Goal: Use online tool/utility: Utilize a website feature to perform a specific function

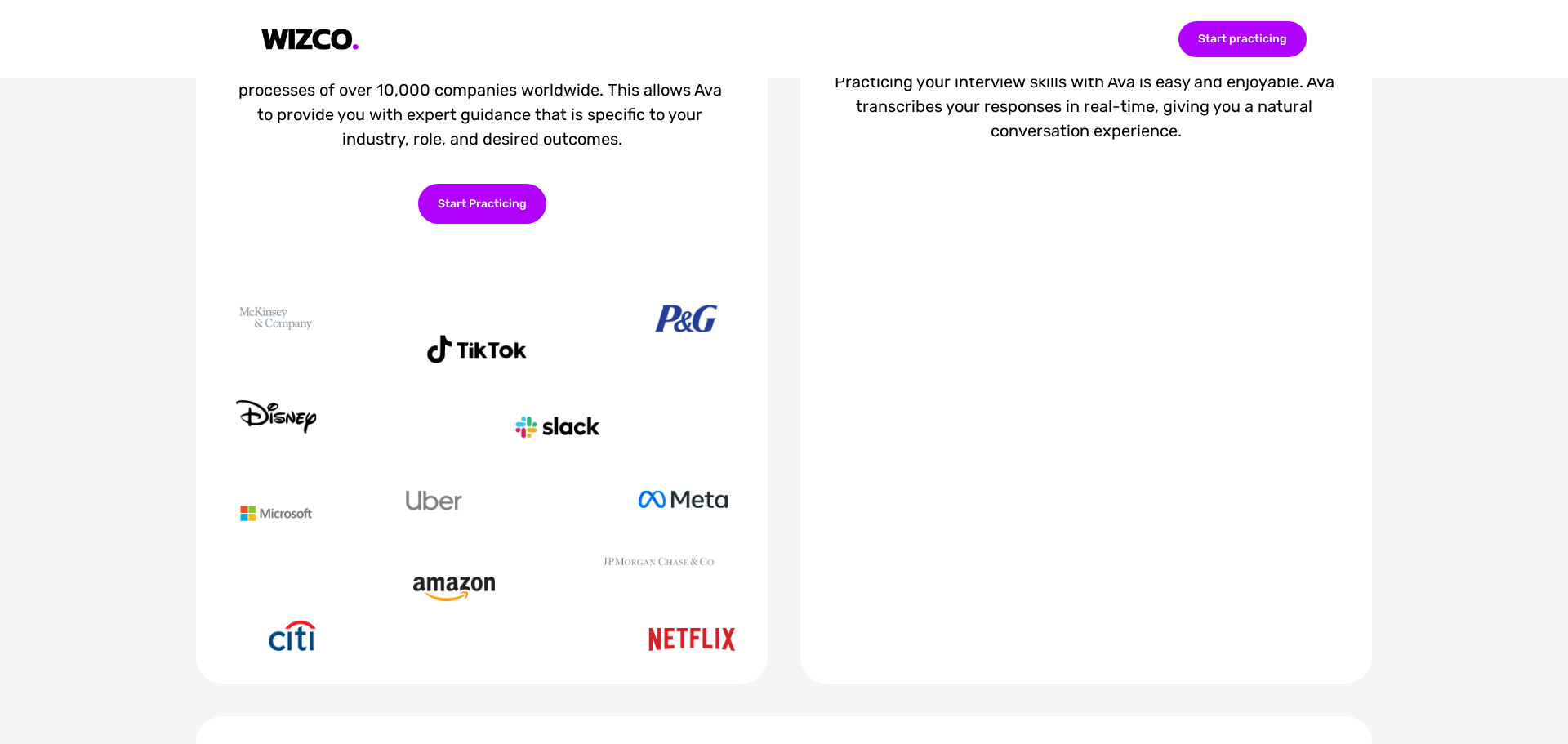
scroll to position [735, 0]
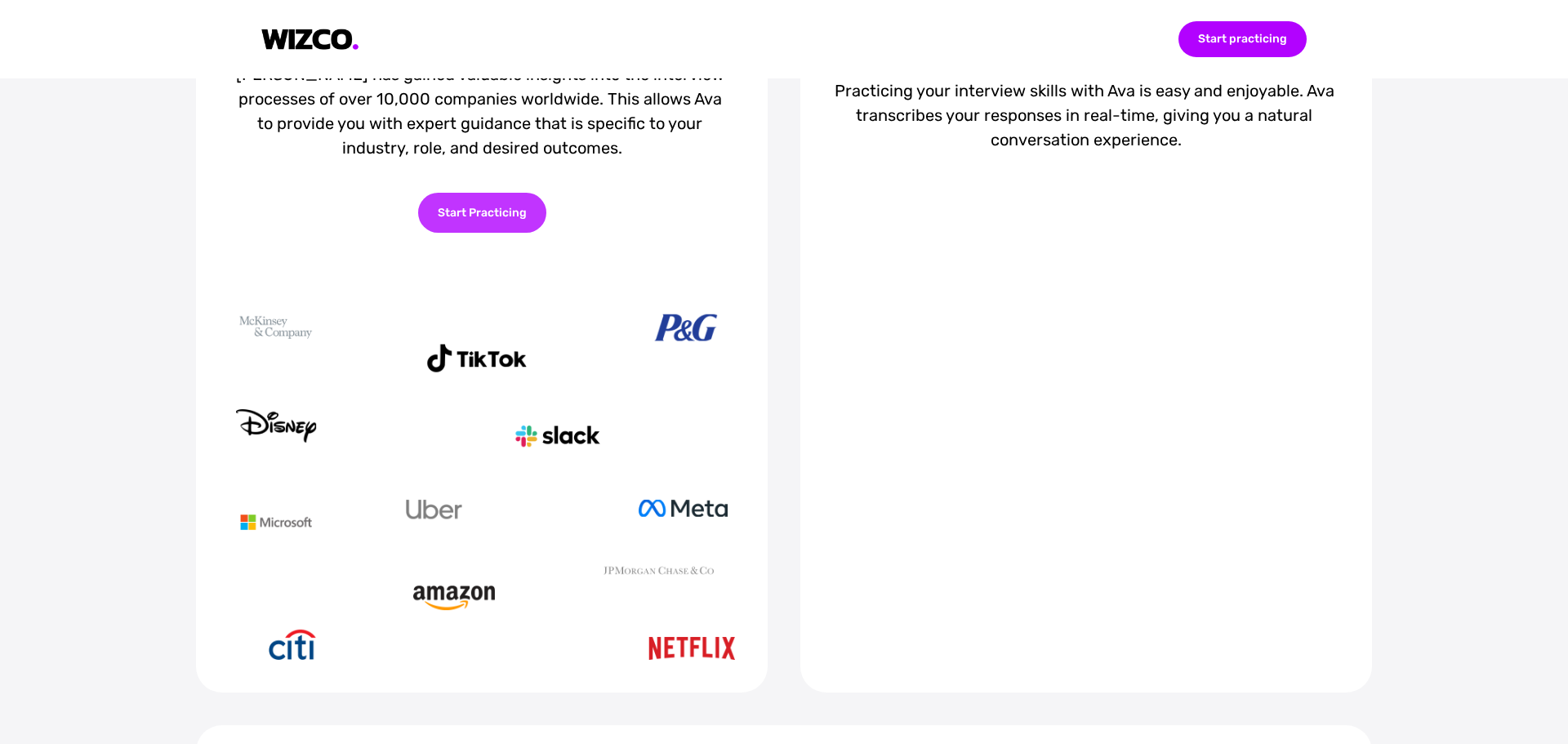
click at [469, 225] on div "Start Practicing" at bounding box center [482, 212] width 128 height 40
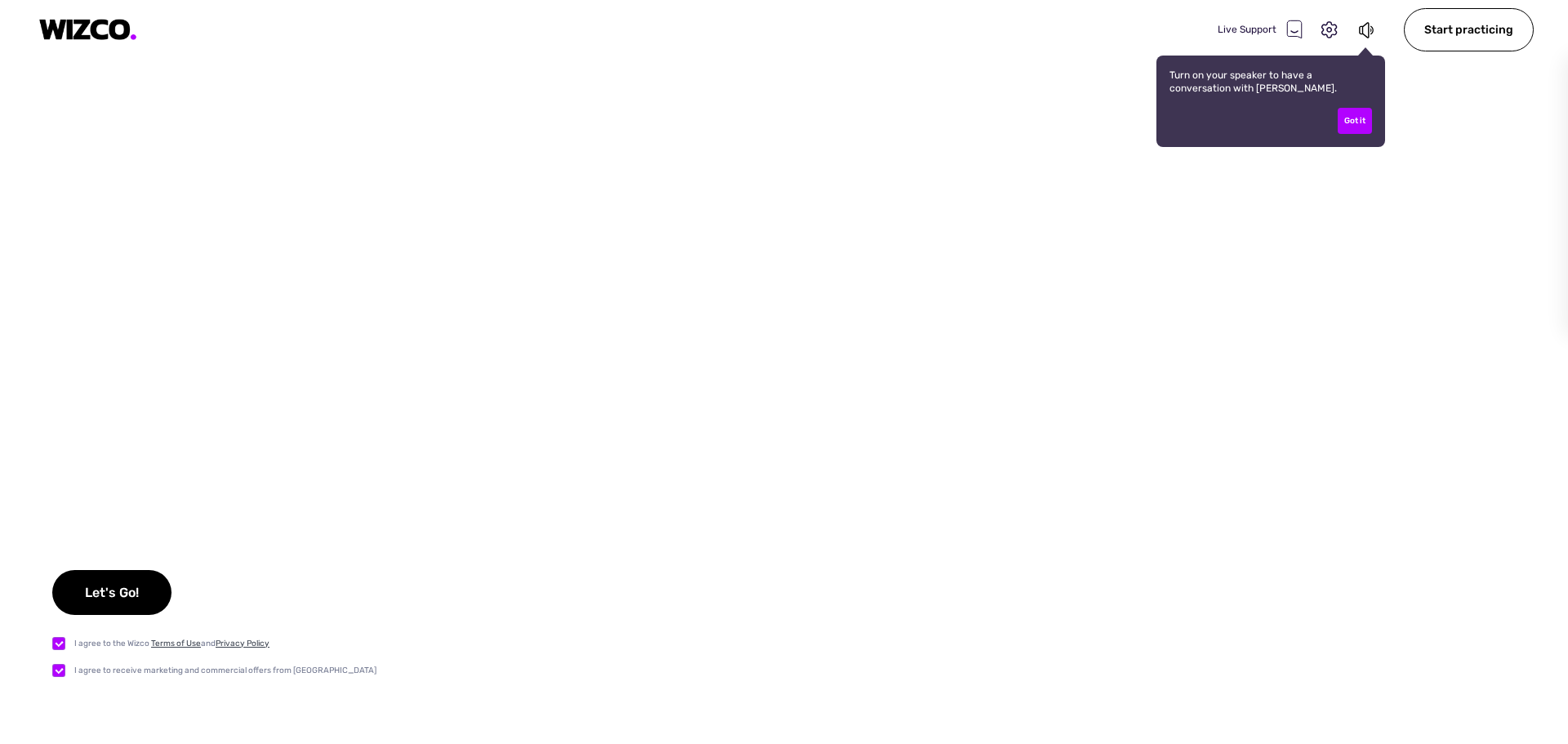
checkbox input "true"
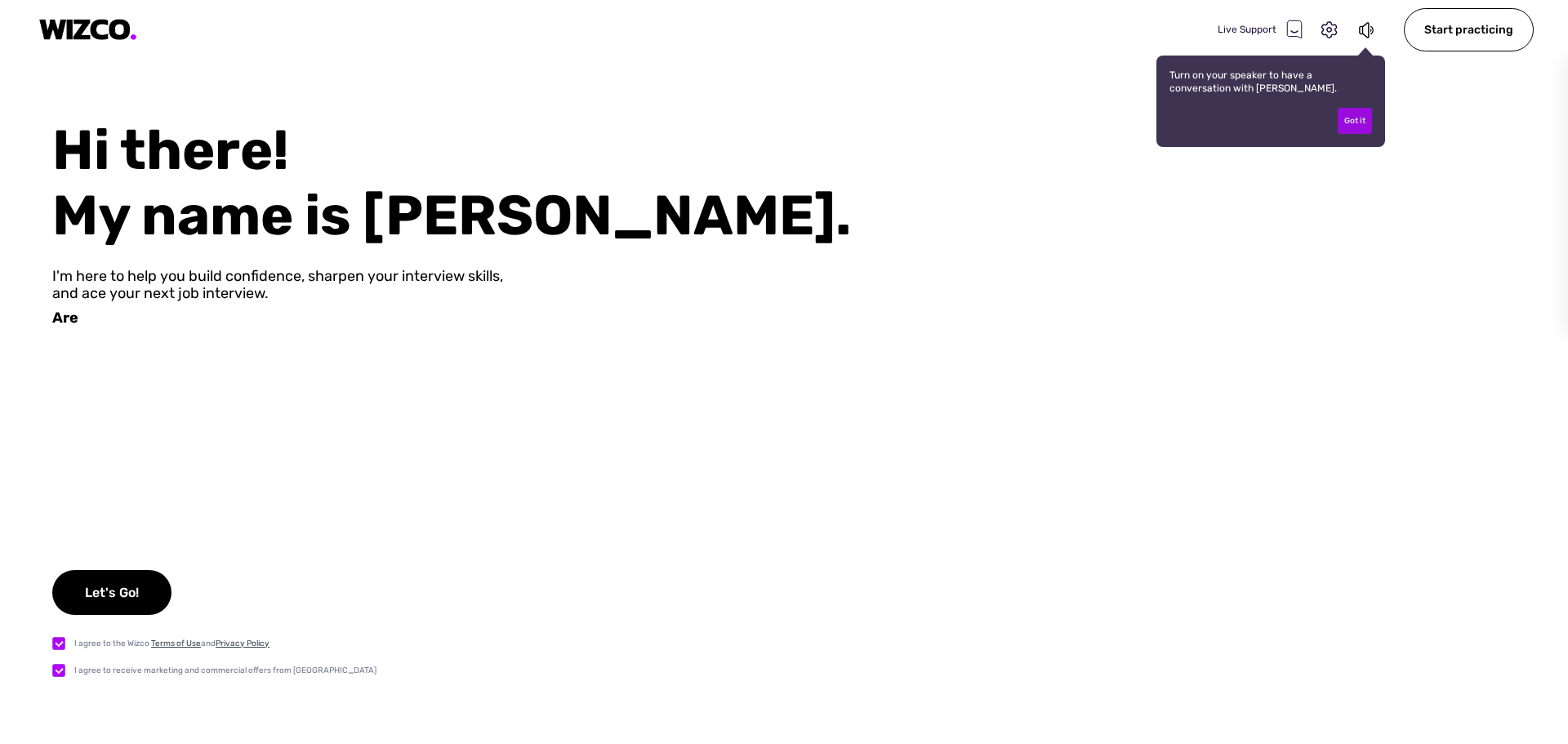
click at [1353, 121] on div "Got it" at bounding box center [1355, 121] width 35 height 26
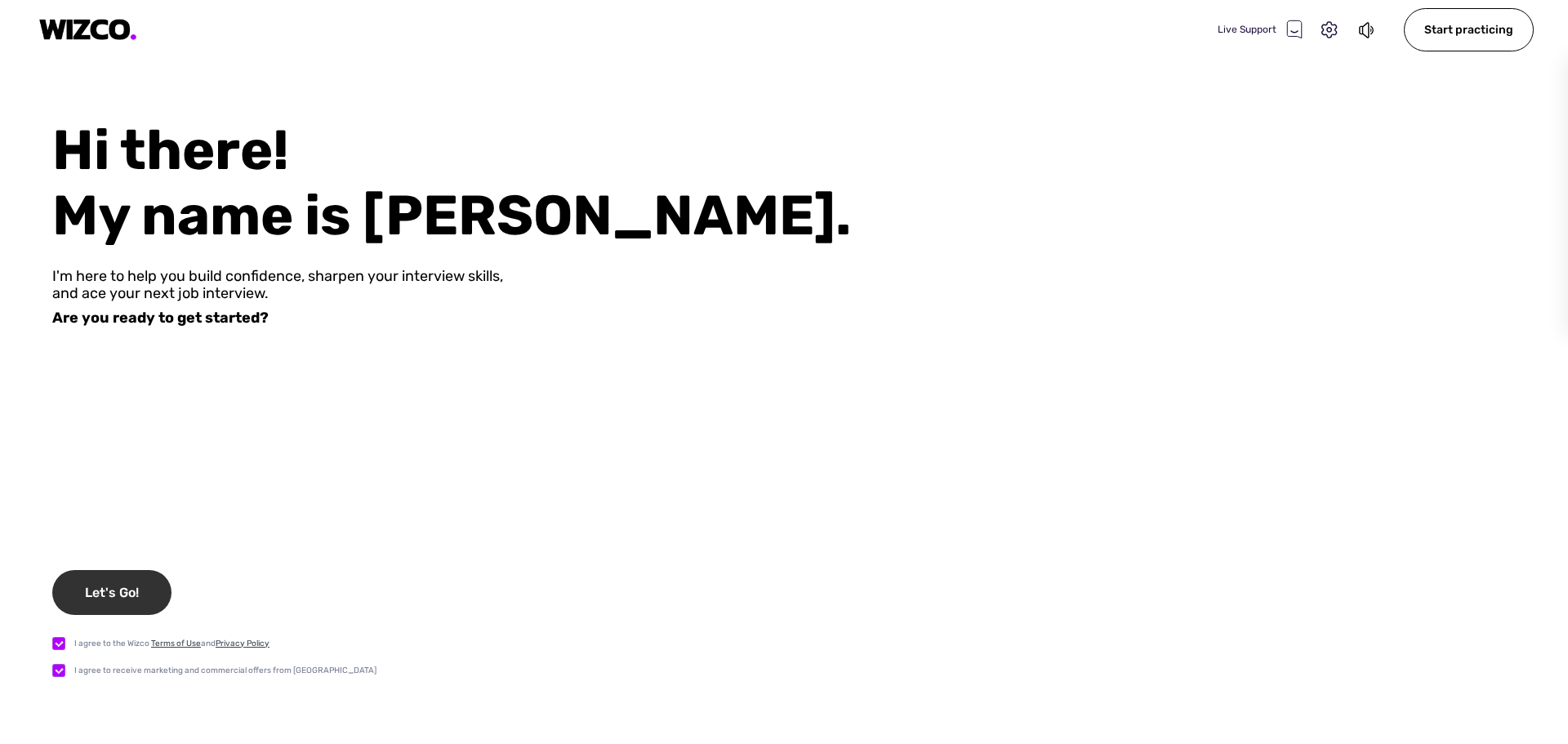
click at [144, 572] on div "Let's Go!" at bounding box center [112, 592] width 119 height 45
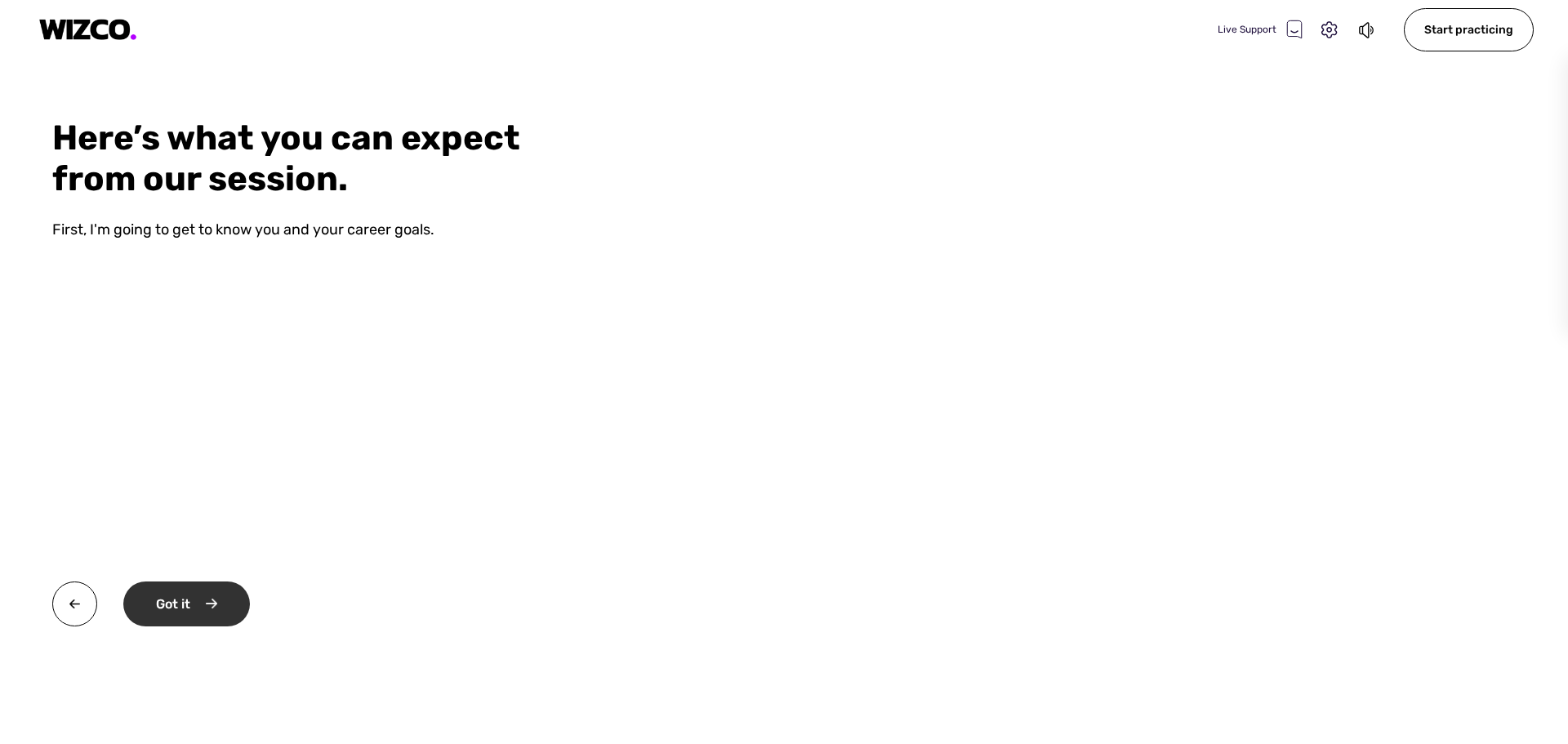
click at [193, 614] on div "Got it" at bounding box center [186, 604] width 126 height 45
click at [195, 614] on div "Okay" at bounding box center [184, 604] width 123 height 45
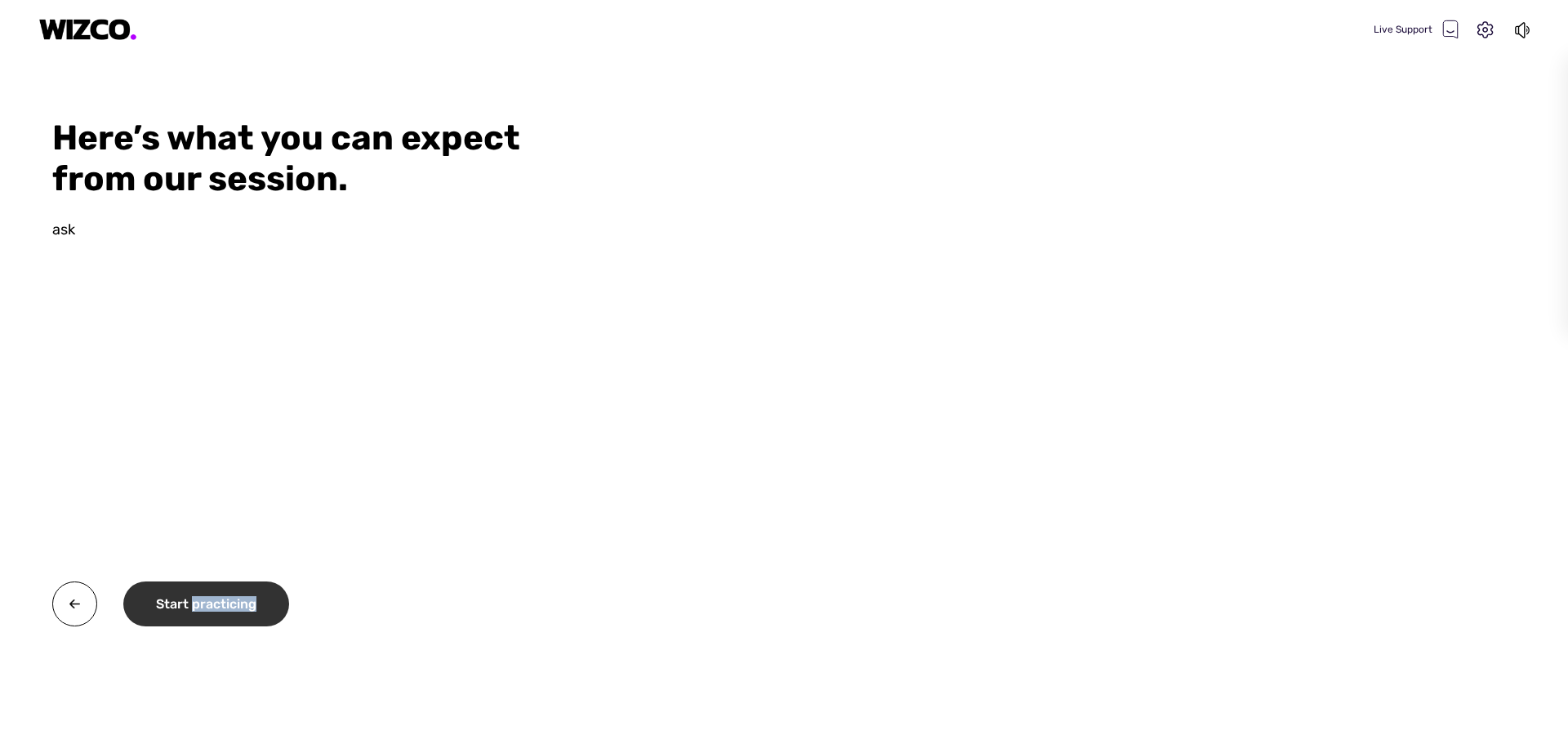
click at [195, 614] on div "Start practicing" at bounding box center [206, 604] width 166 height 45
